Goal: Task Accomplishment & Management: Manage account settings

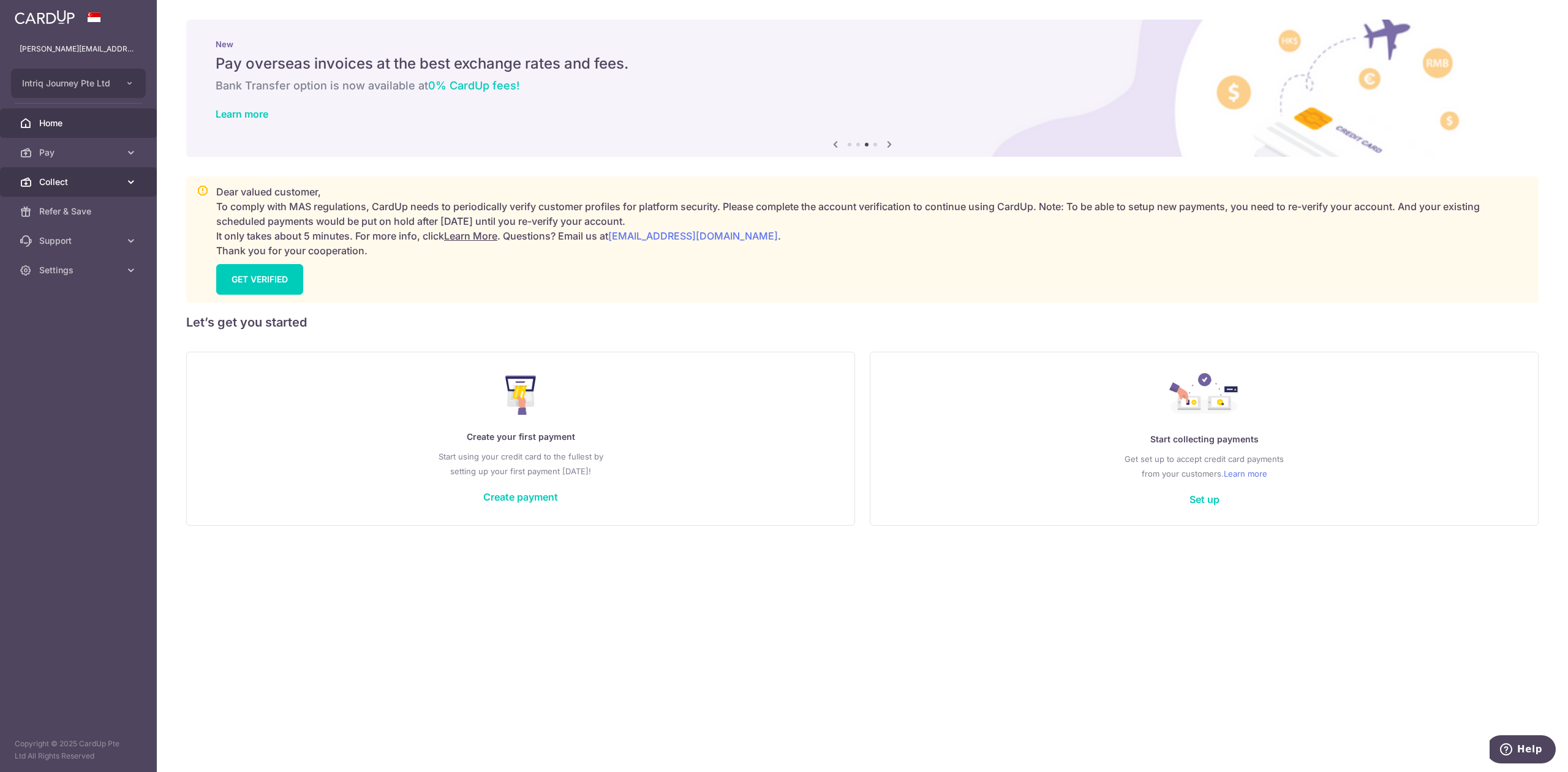
click at [82, 189] on link "Collect" at bounding box center [78, 181] width 156 height 29
click at [82, 208] on span "Dashboard" at bounding box center [79, 212] width 81 height 12
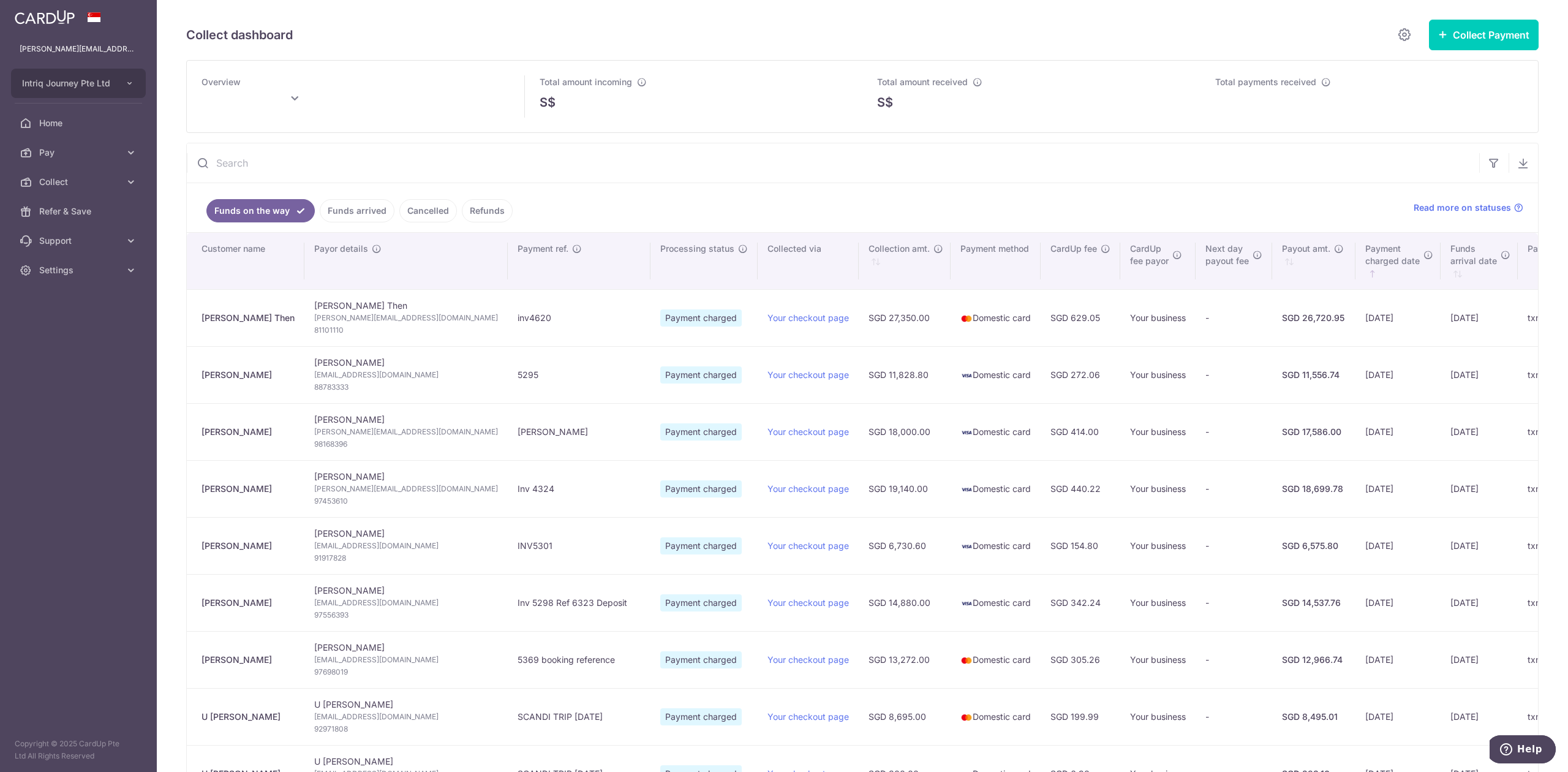
type input "[DATE]"
